Goal: Feedback & Contribution: Leave review/rating

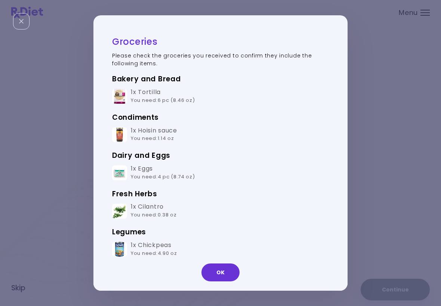
click at [218, 272] on button "OK" at bounding box center [220, 273] width 38 height 18
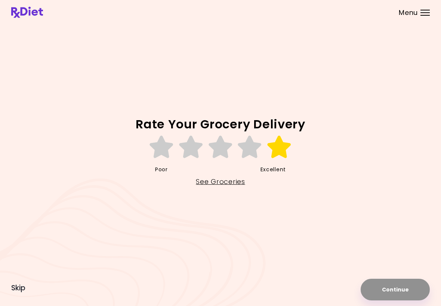
click at [275, 145] on icon at bounding box center [279, 147] width 26 height 22
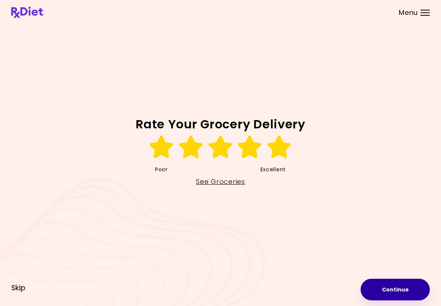
click at [401, 287] on button "Continue" at bounding box center [395, 290] width 69 height 22
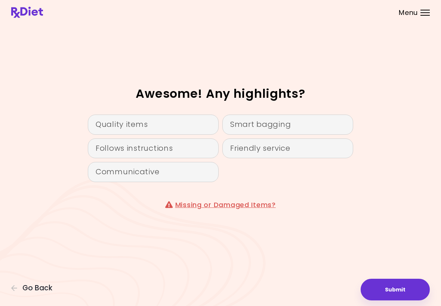
click at [191, 130] on div "Quality items" at bounding box center [153, 125] width 131 height 20
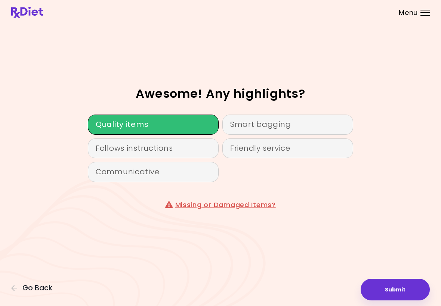
click at [192, 152] on div "Follows instructions" at bounding box center [153, 149] width 131 height 20
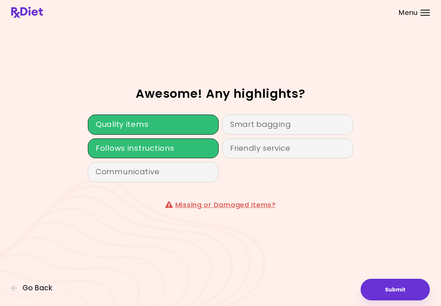
click at [277, 120] on div "Smart bagging" at bounding box center [287, 125] width 131 height 20
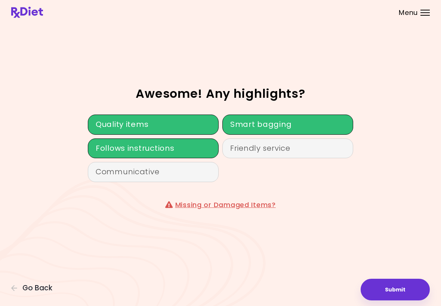
click at [404, 286] on button "Submit" at bounding box center [395, 290] width 69 height 22
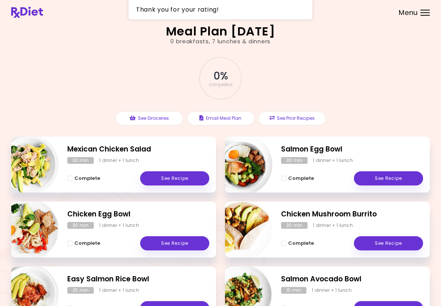
click at [249, 204] on img "Info - Chicken Mushroom Burrito" at bounding box center [241, 230] width 62 height 62
select select "*"
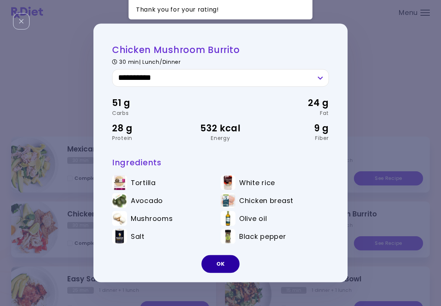
click at [217, 257] on button "OK" at bounding box center [220, 265] width 38 height 18
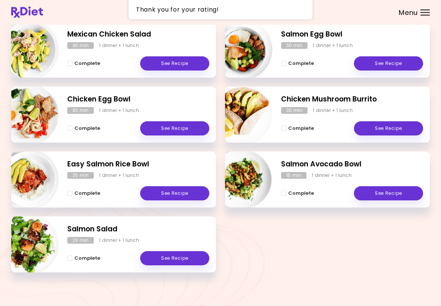
scroll to position [115, 0]
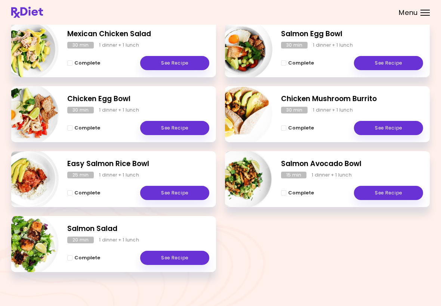
click at [173, 189] on link "See Recipe" at bounding box center [174, 193] width 69 height 14
